Goal: Check status: Check status

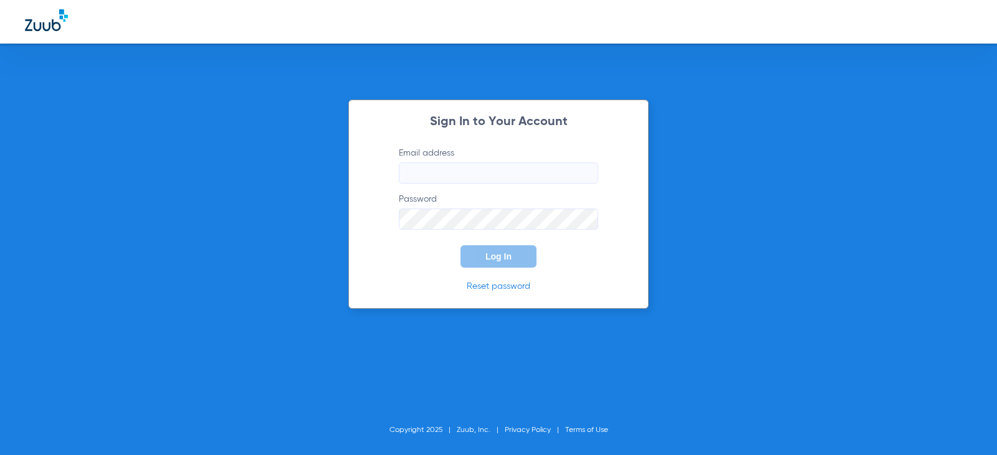
type input "[EMAIL_ADDRESS][DOMAIN_NAME]"
click at [480, 257] on button "Log In" at bounding box center [498, 256] width 76 height 22
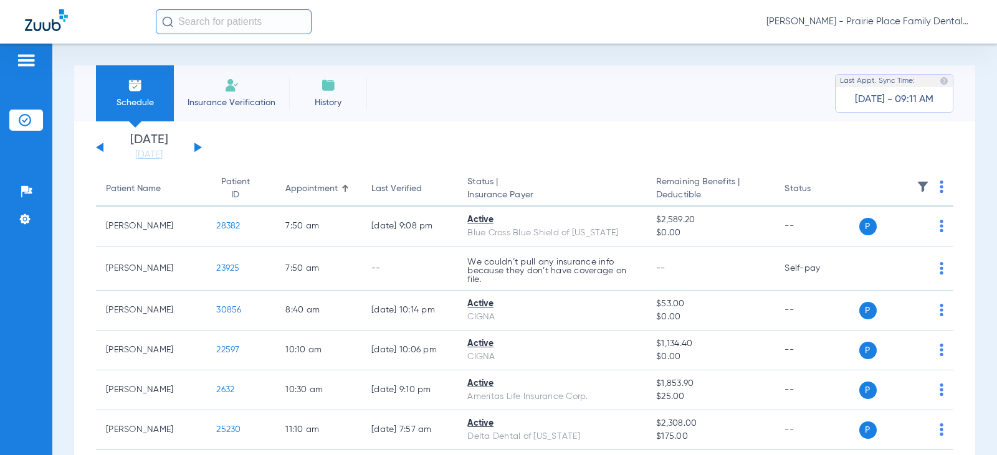
click at [199, 146] on button at bounding box center [197, 147] width 7 height 9
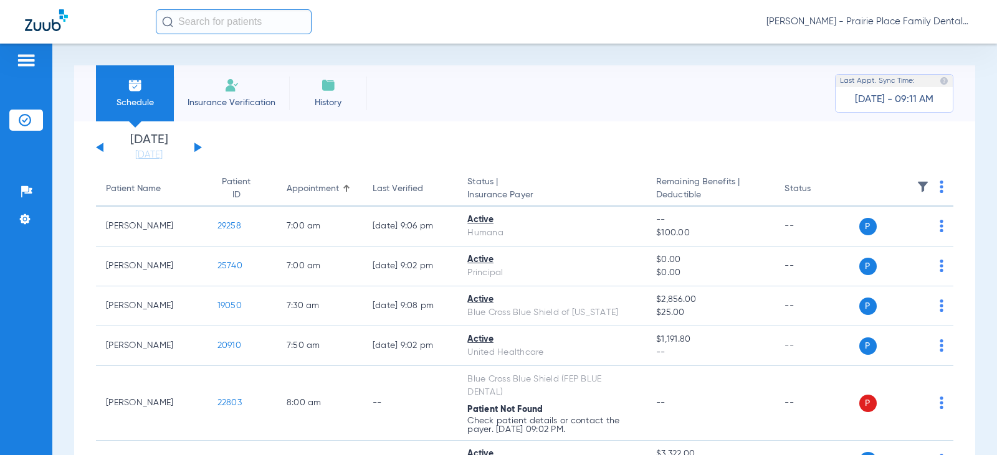
click at [199, 149] on div "[DATE] [DATE] [DATE] [DATE] [DATE] [DATE] [DATE] [DATE] [DATE] [DATE] [DATE] [D…" at bounding box center [149, 147] width 106 height 27
click at [196, 145] on button at bounding box center [197, 147] width 7 height 9
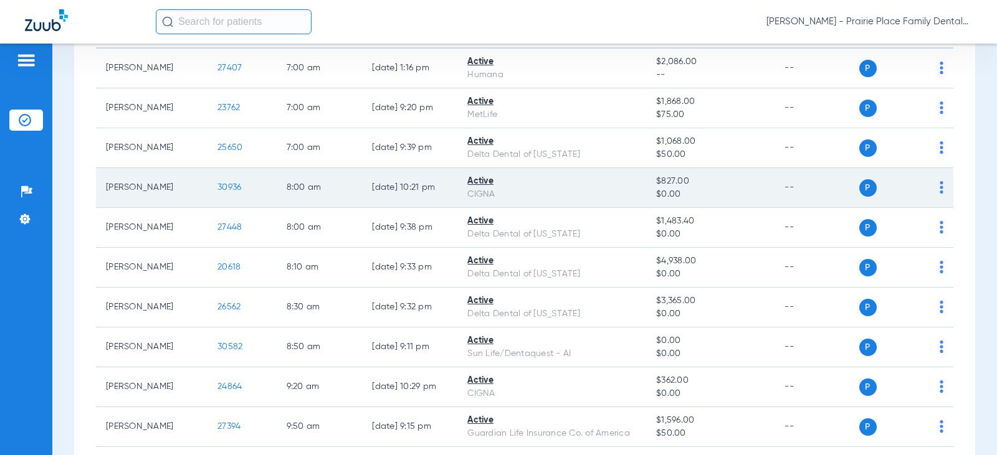
scroll to position [187, 0]
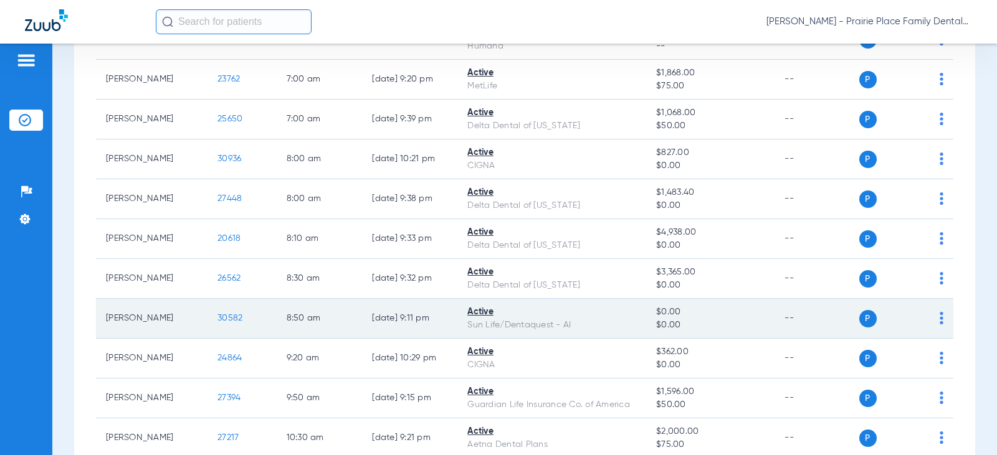
click at [219, 318] on span "30582" at bounding box center [229, 318] width 25 height 9
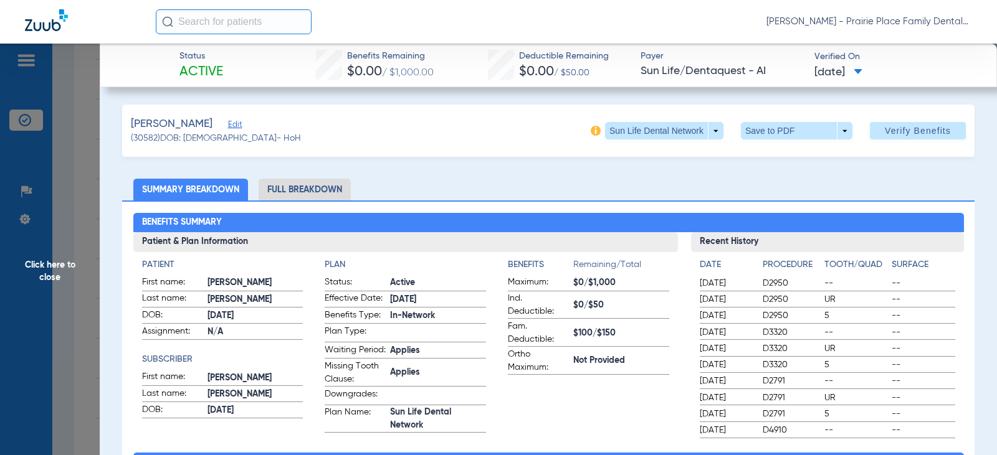
click at [54, 272] on span "Click here to close" at bounding box center [50, 271] width 100 height 455
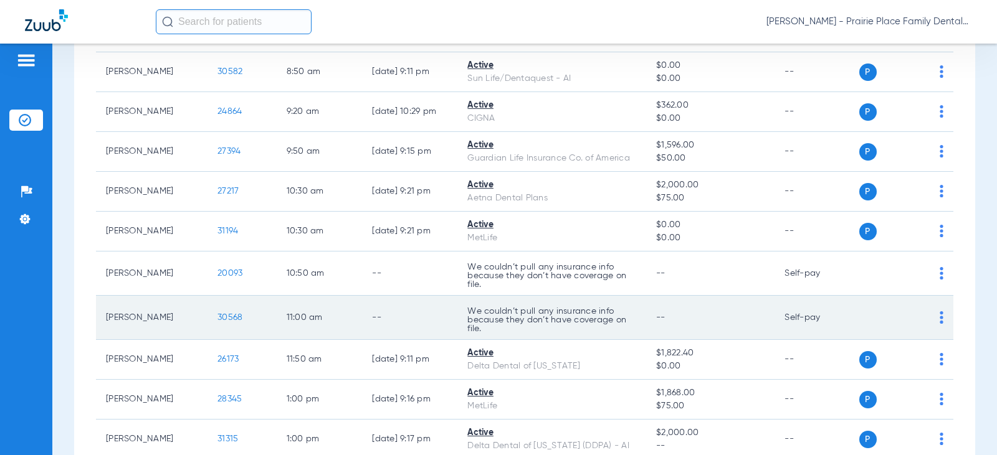
scroll to position [436, 0]
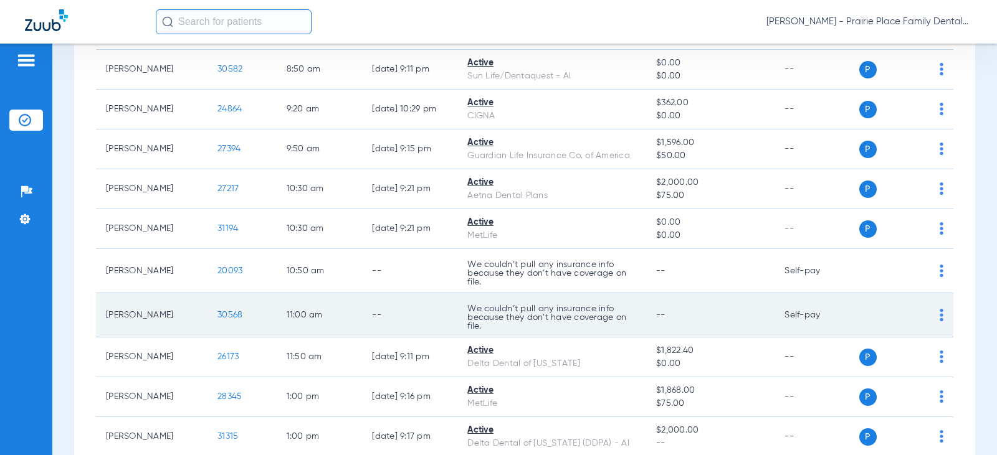
click at [224, 316] on span "30568" at bounding box center [229, 315] width 25 height 9
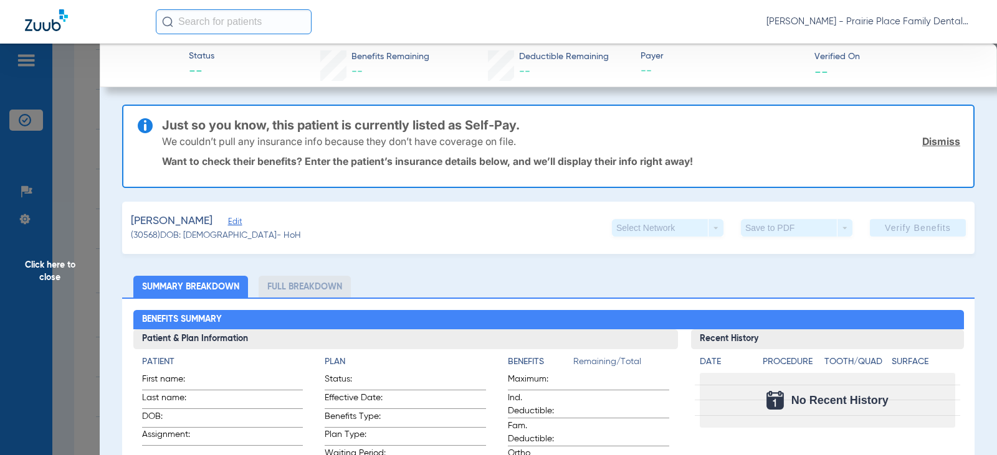
click at [38, 278] on span "Click here to close" at bounding box center [50, 271] width 100 height 455
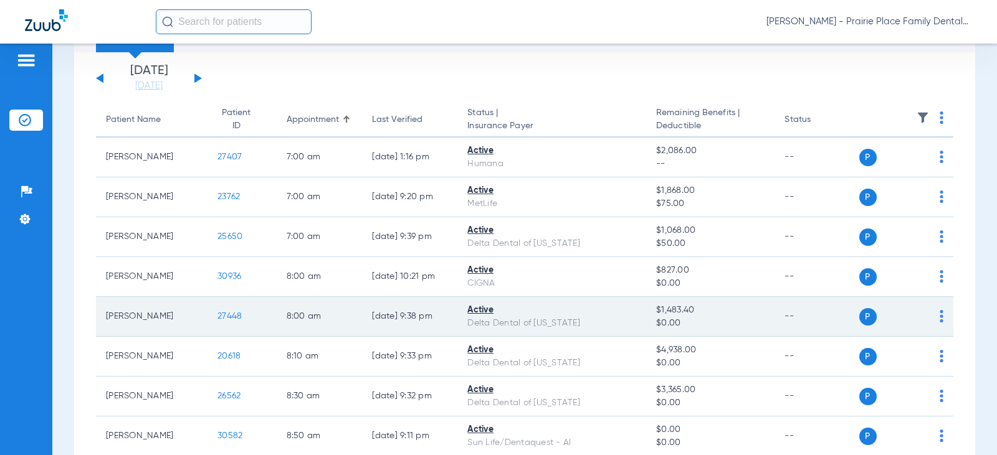
scroll to position [62, 0]
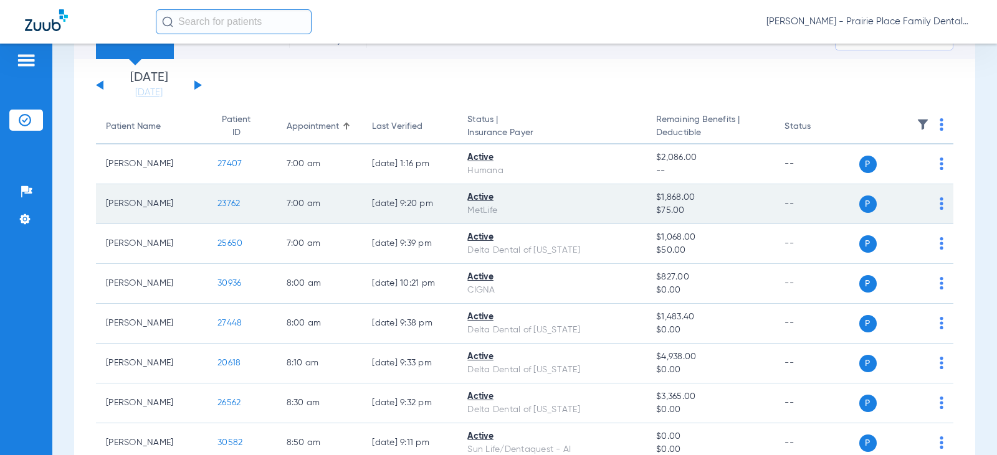
click at [217, 207] on span "23762" at bounding box center [228, 203] width 22 height 9
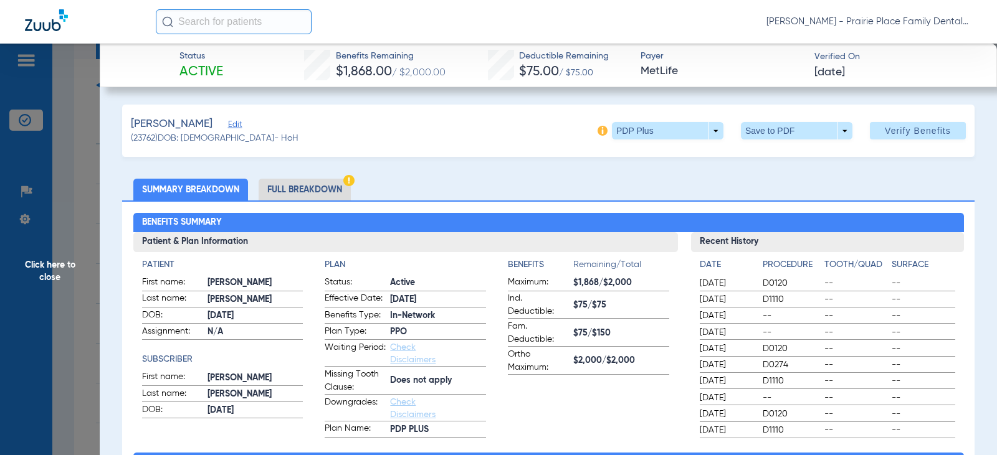
click at [49, 266] on span "Click here to close" at bounding box center [50, 271] width 100 height 455
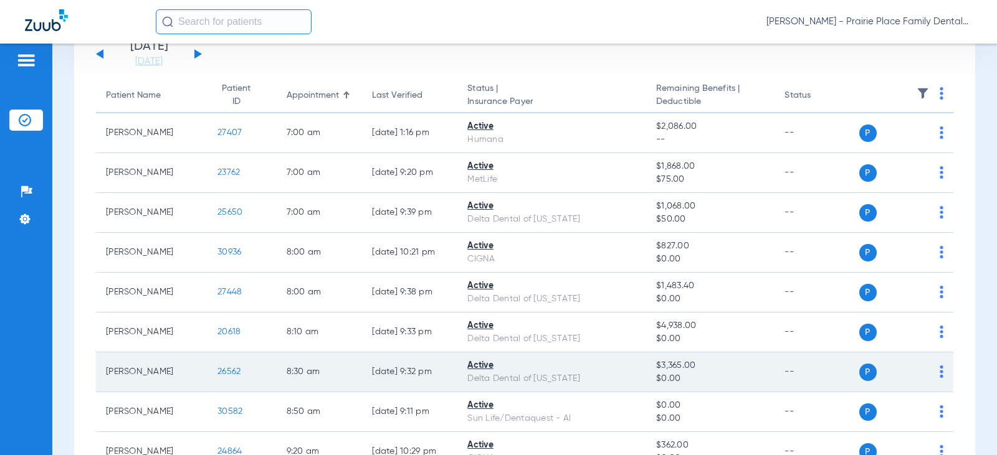
scroll to position [0, 0]
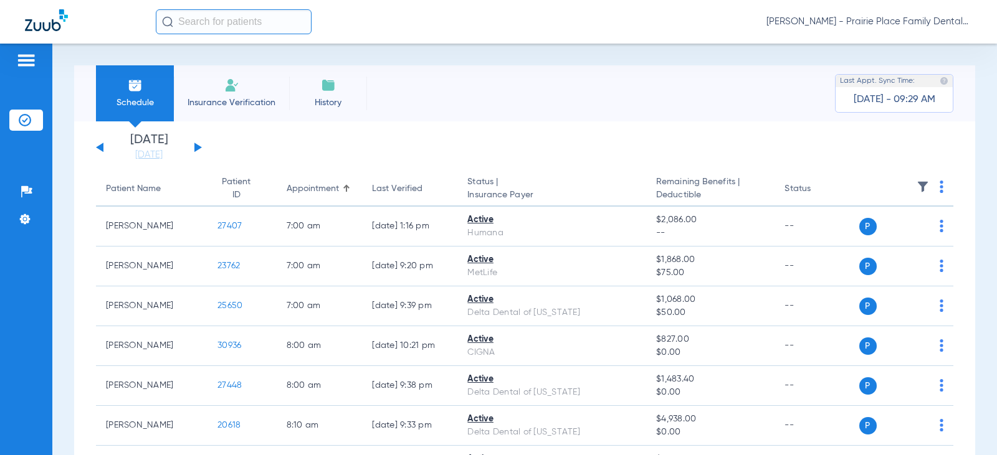
click at [102, 148] on button at bounding box center [99, 147] width 7 height 9
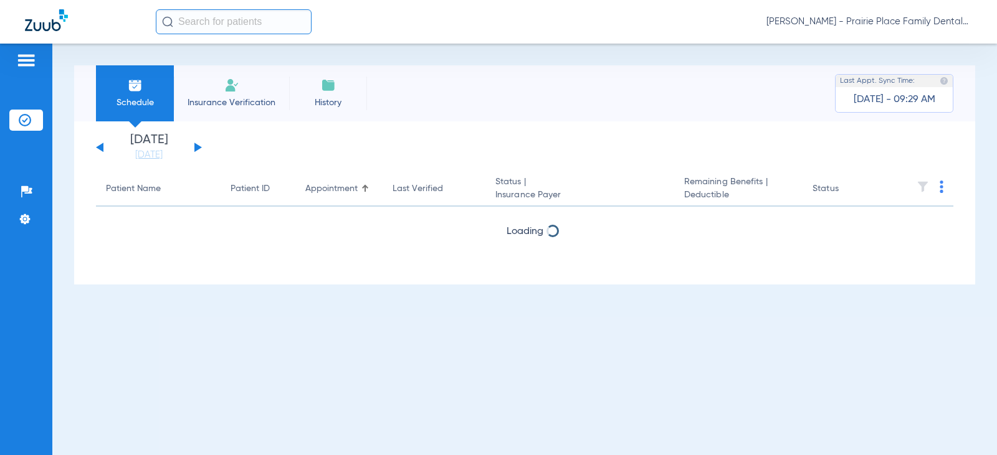
click at [102, 148] on button at bounding box center [99, 147] width 7 height 9
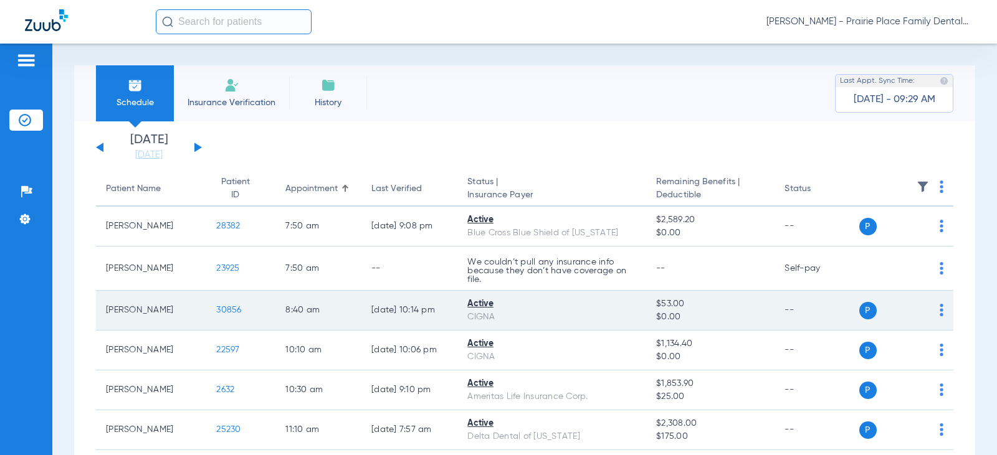
click at [128, 308] on td "[PERSON_NAME]" at bounding box center [151, 311] width 110 height 40
click at [225, 308] on span "30856" at bounding box center [228, 310] width 25 height 9
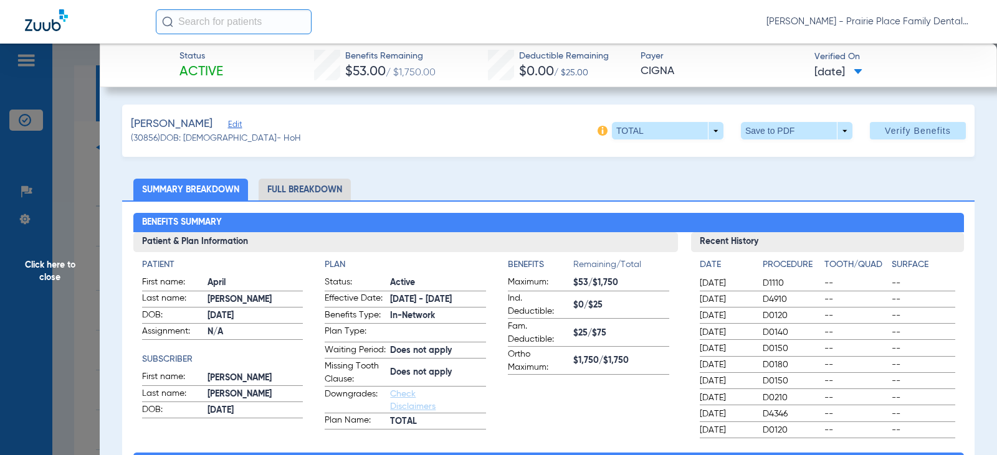
click at [48, 265] on span "Click here to close" at bounding box center [50, 271] width 100 height 455
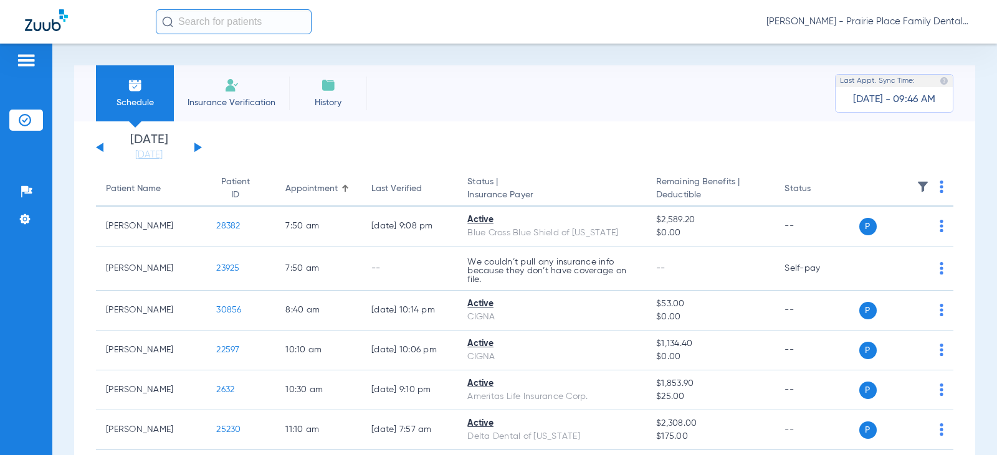
click at [197, 147] on button at bounding box center [197, 147] width 7 height 9
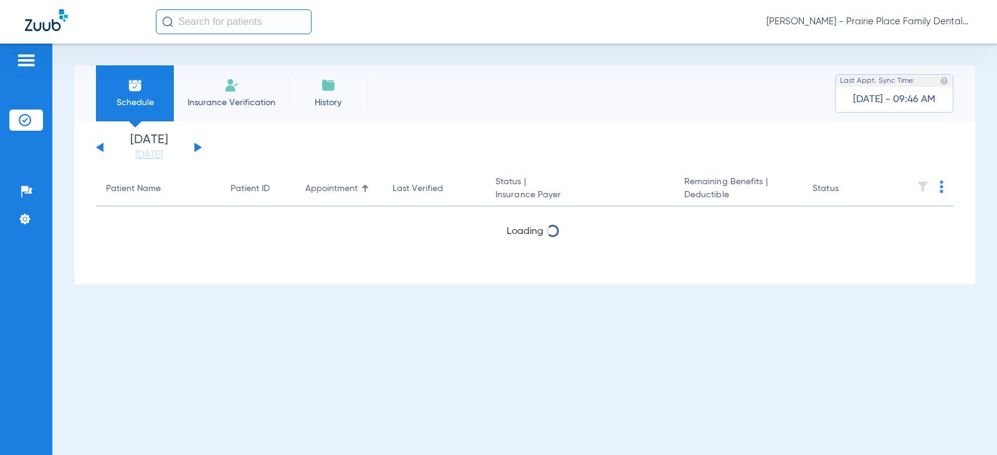
click at [197, 147] on button at bounding box center [197, 147] width 7 height 9
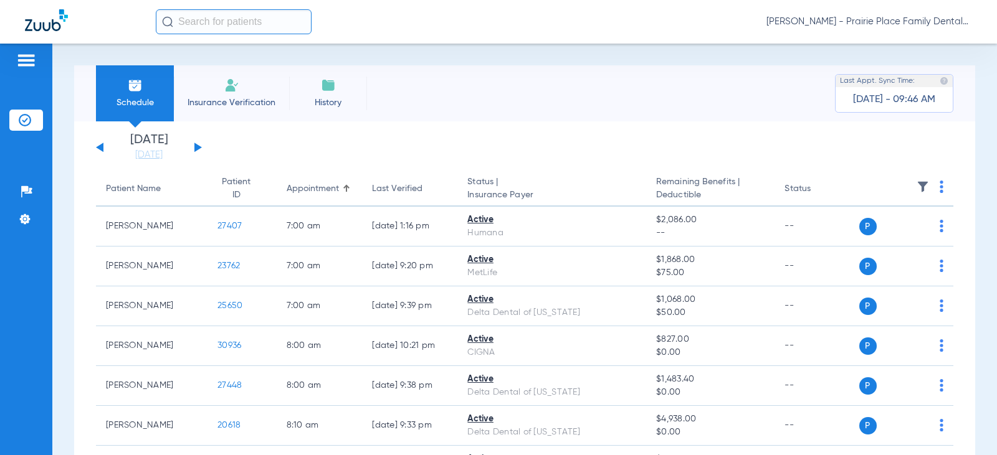
click at [331, 158] on app-single-date-navigator "[DATE] [DATE] [DATE] [DATE] [DATE] [DATE] [DATE] [DATE] [DATE] [DATE] [DATE] [D…" at bounding box center [524, 147] width 857 height 27
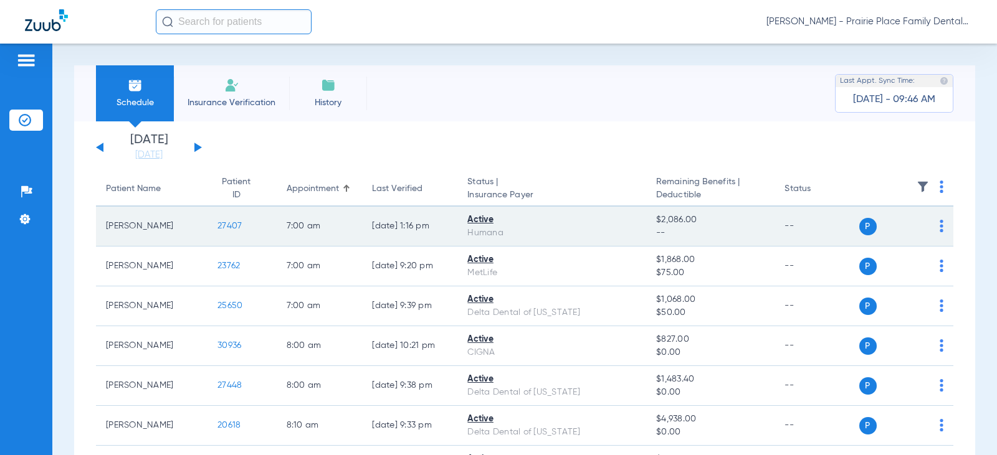
click at [226, 231] on td "27407" at bounding box center [241, 227] width 69 height 40
click at [217, 224] on span "27407" at bounding box center [229, 226] width 24 height 9
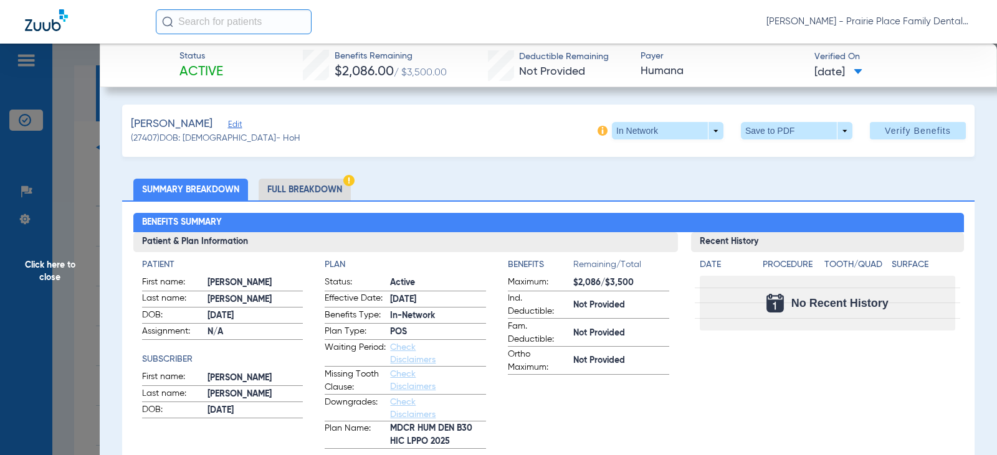
click at [58, 275] on span "Click here to close" at bounding box center [50, 271] width 100 height 455
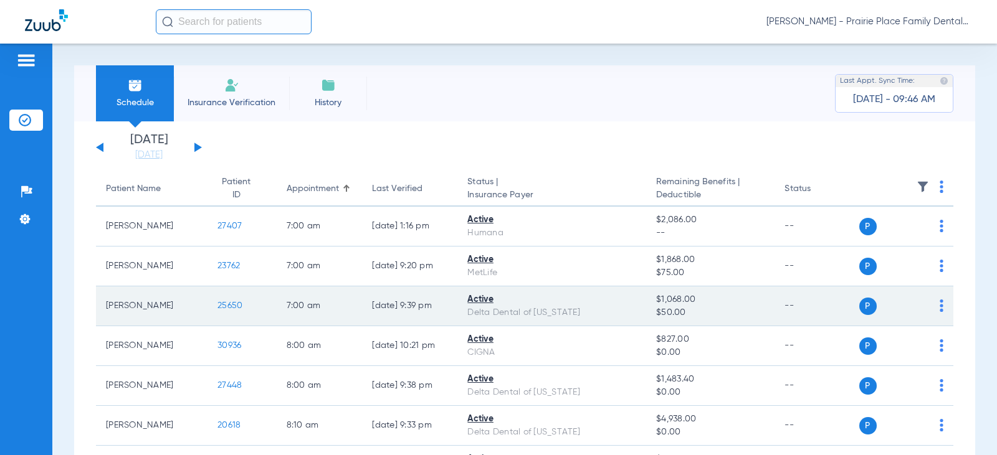
click at [222, 301] on span "25650" at bounding box center [229, 305] width 25 height 9
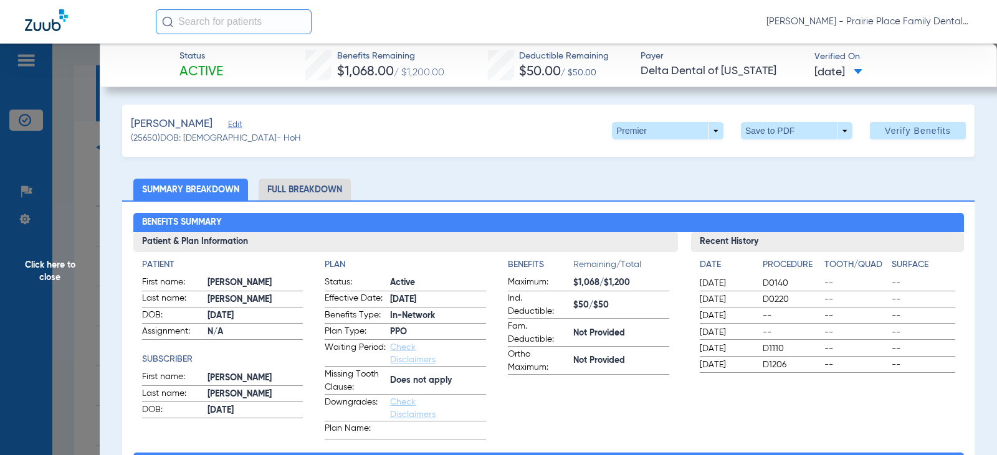
click at [70, 291] on span "Click here to close" at bounding box center [50, 271] width 100 height 455
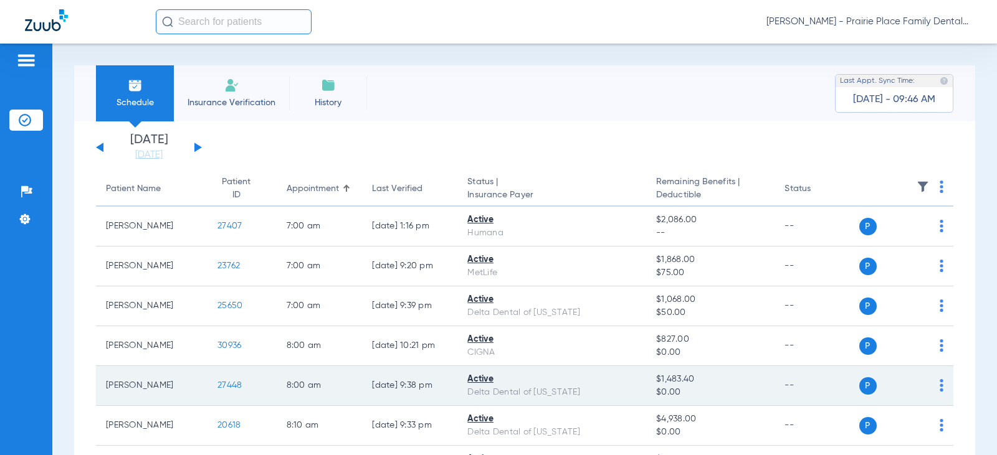
click at [222, 385] on span "27448" at bounding box center [229, 385] width 24 height 9
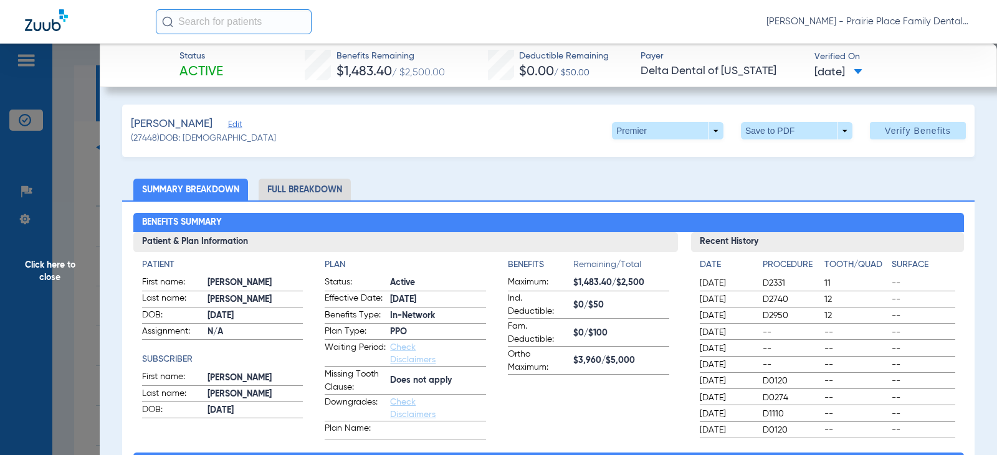
click at [49, 278] on span "Click here to close" at bounding box center [50, 271] width 100 height 455
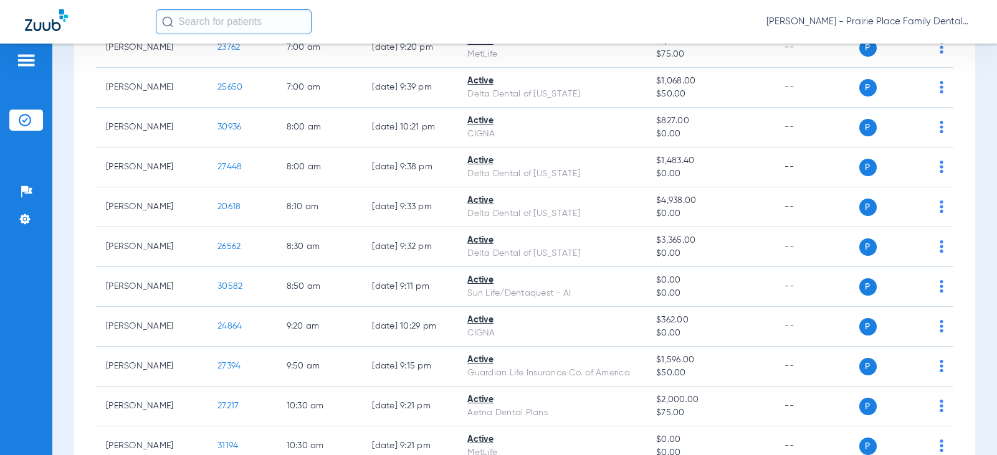
scroll to position [187, 0]
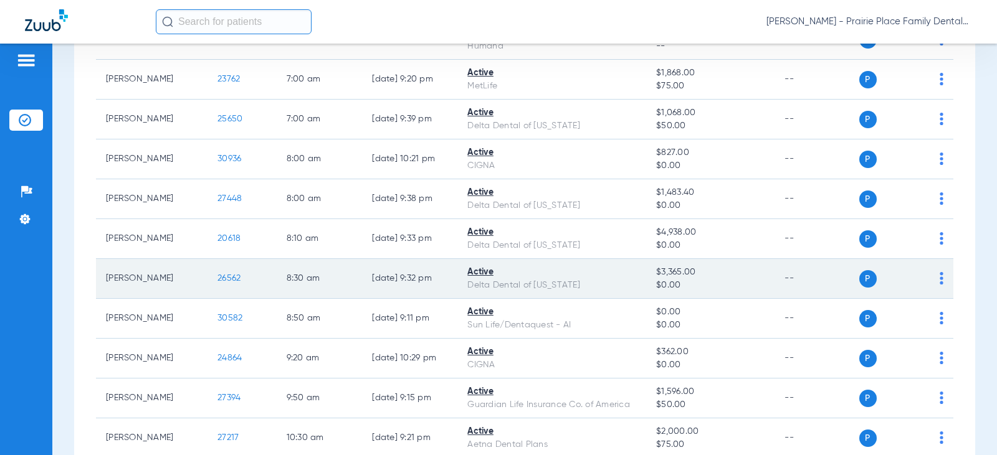
click at [219, 278] on span "26562" at bounding box center [228, 278] width 23 height 9
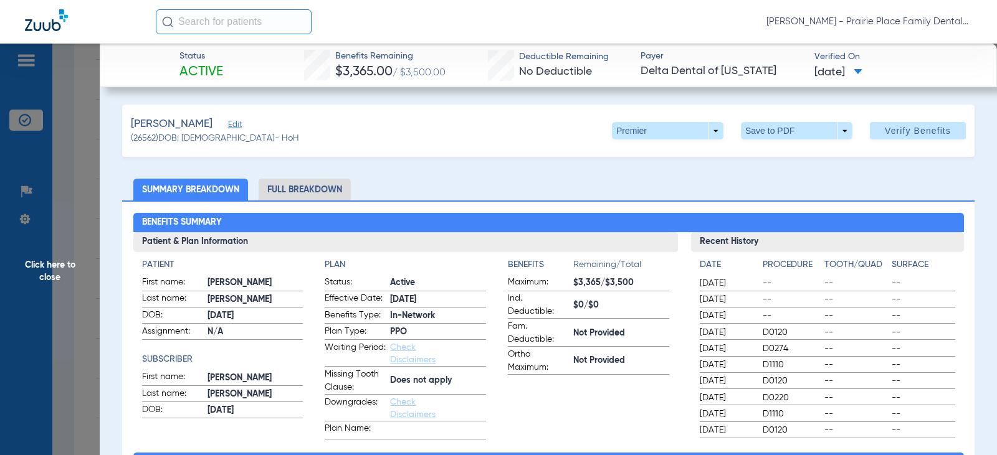
click at [55, 263] on span "Click here to close" at bounding box center [50, 271] width 100 height 455
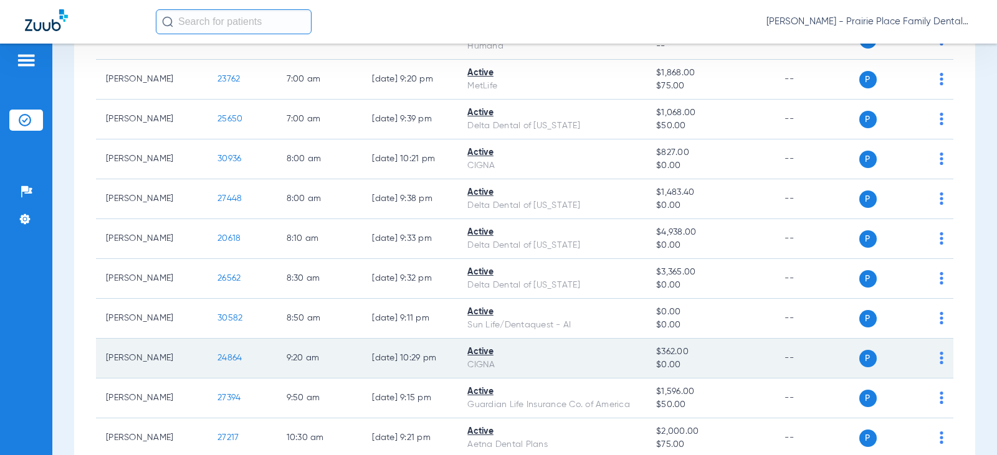
click at [227, 360] on span "24864" at bounding box center [229, 358] width 24 height 9
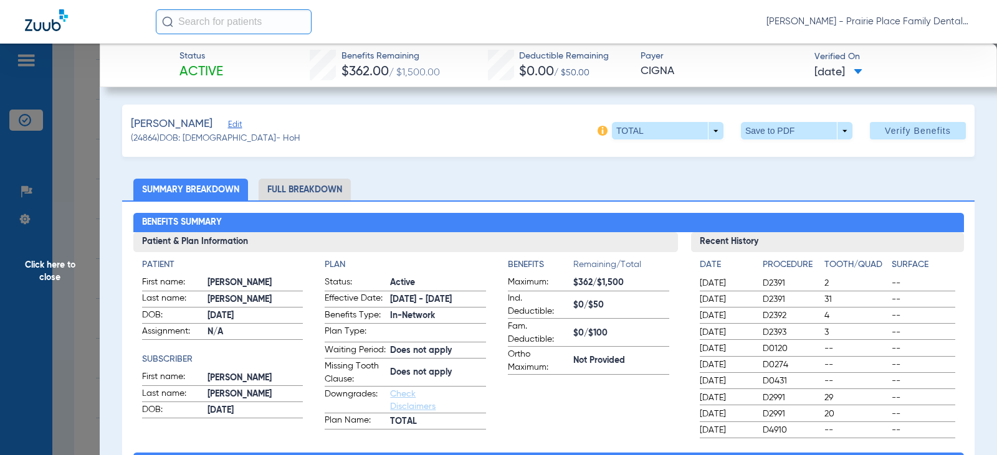
click at [55, 268] on span "Click here to close" at bounding box center [50, 271] width 100 height 455
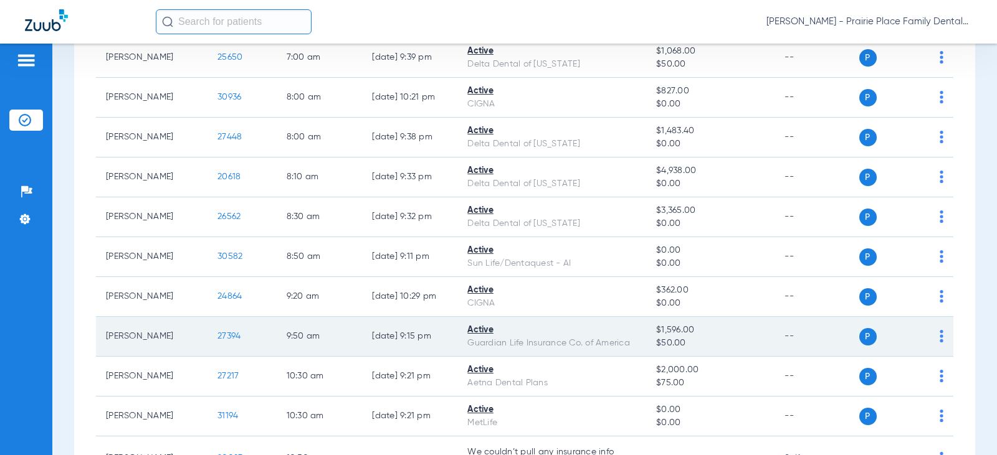
scroll to position [249, 0]
click at [225, 336] on span "27394" at bounding box center [228, 335] width 23 height 9
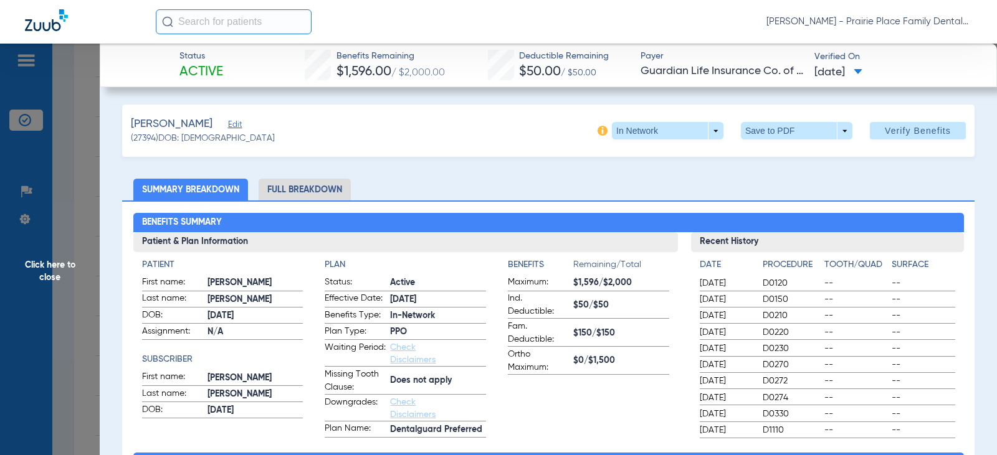
click at [52, 284] on span "Click here to close" at bounding box center [50, 271] width 100 height 455
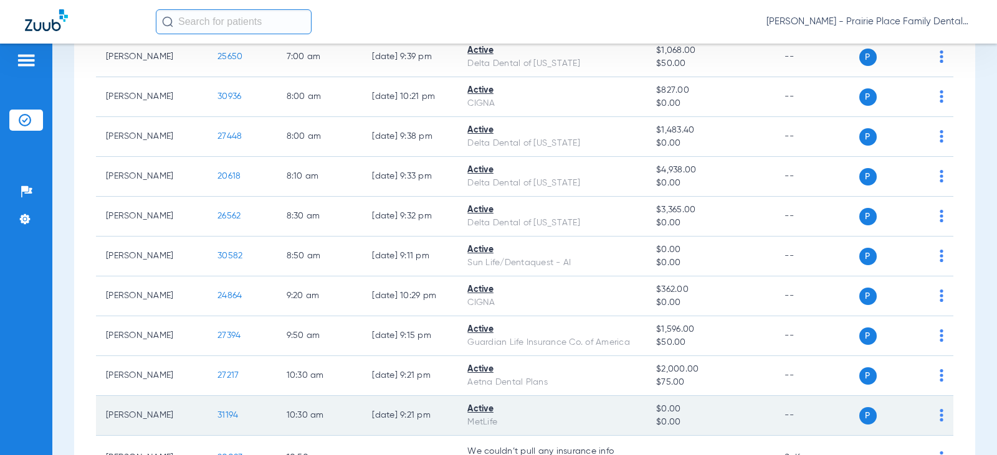
click at [217, 418] on span "31194" at bounding box center [227, 415] width 21 height 9
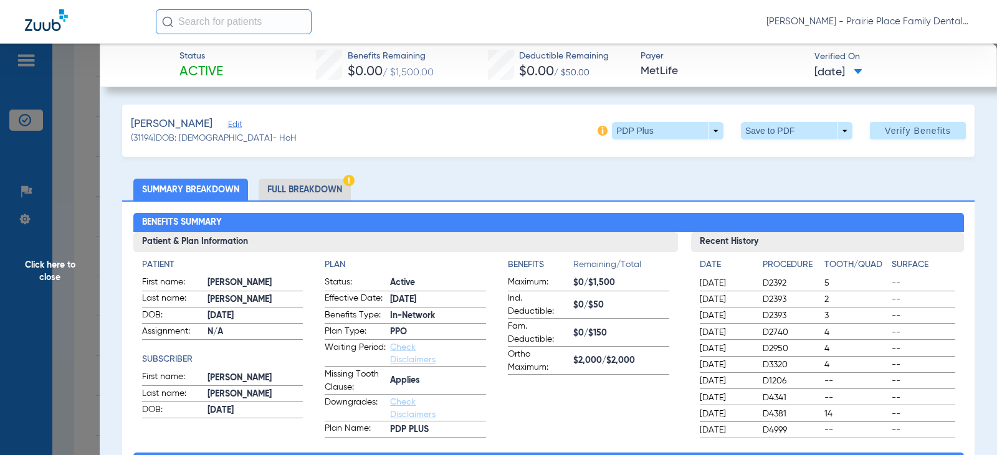
click at [54, 267] on span "Click here to close" at bounding box center [50, 271] width 100 height 455
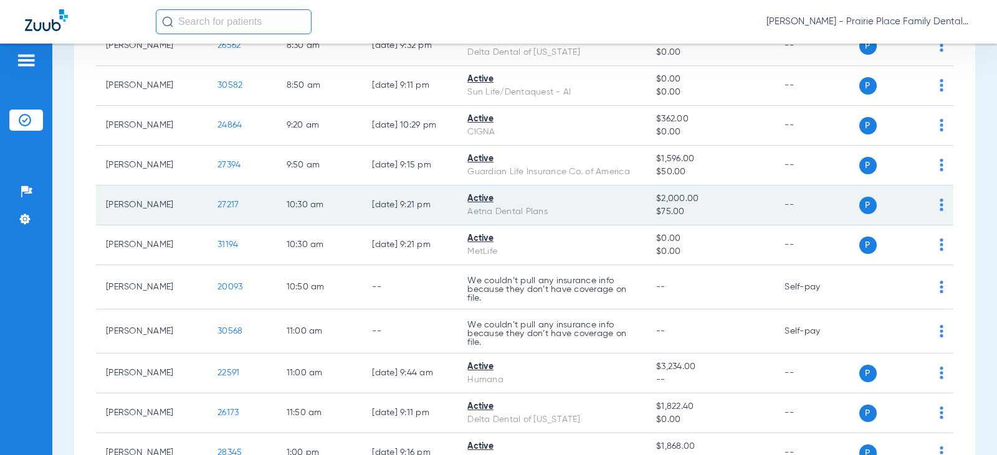
scroll to position [436, 0]
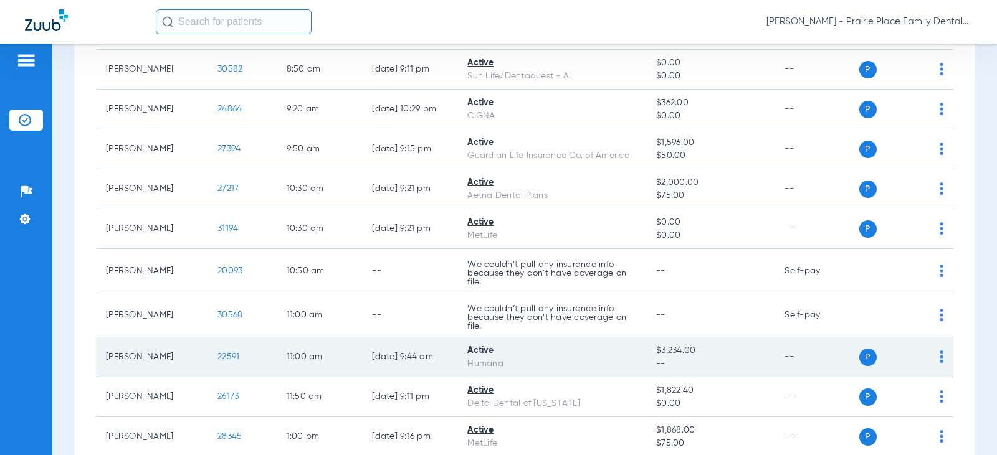
click at [226, 359] on span "22591" at bounding box center [228, 357] width 22 height 9
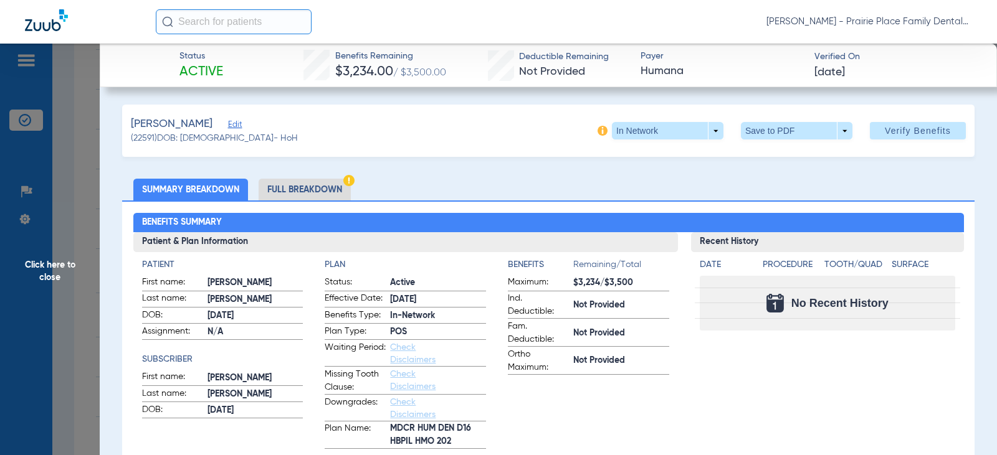
click at [50, 278] on span "Click here to close" at bounding box center [50, 271] width 100 height 455
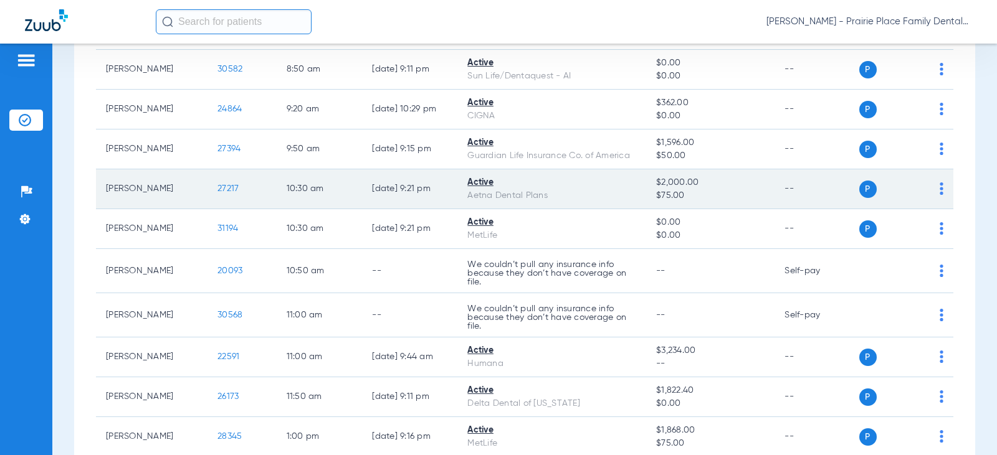
scroll to position [498, 0]
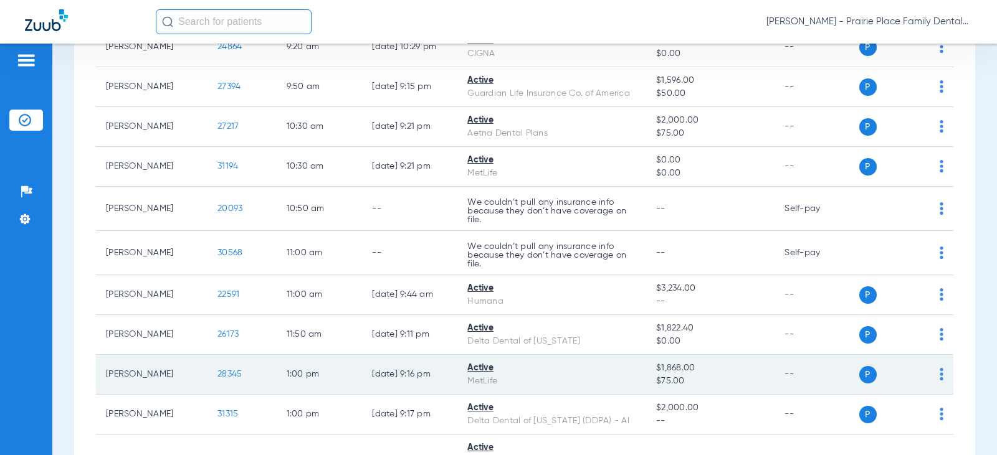
click at [226, 375] on span "28345" at bounding box center [229, 374] width 24 height 9
